Goal: Task Accomplishment & Management: Use online tool/utility

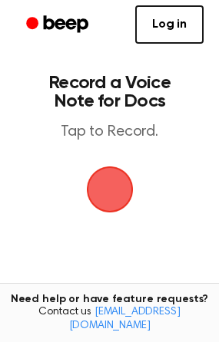
click at [119, 190] on span "button" at bounding box center [109, 190] width 52 height 52
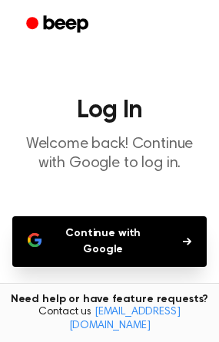
click at [147, 245] on button "Continue with Google" at bounding box center [109, 241] width 194 height 51
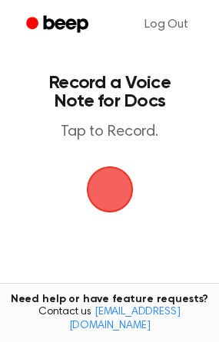
click at [113, 195] on span "button" at bounding box center [109, 189] width 63 height 63
